Goal: Complete application form

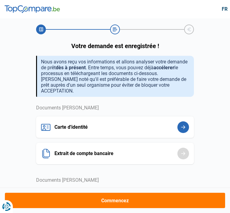
click at [184, 120] on button "Carte d'identité" at bounding box center [115, 126] width 158 height 21
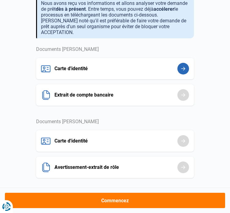
scroll to position [55, 0]
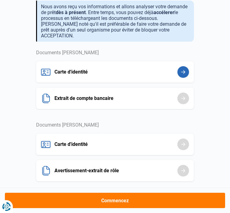
click at [184, 67] on button "Carte d'identité" at bounding box center [115, 71] width 158 height 21
click at [83, 66] on button "Carte d'identité" at bounding box center [115, 71] width 158 height 21
click at [36, 203] on button "Commencez" at bounding box center [115, 199] width 220 height 15
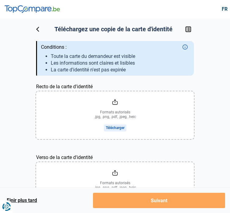
click at [146, 111] on input "Recto de la carte d'identité" at bounding box center [115, 115] width 158 height 48
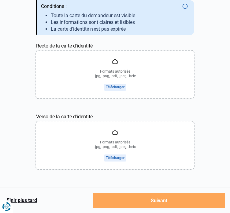
scroll to position [41, 0]
